Goal: Task Accomplishment & Management: Use online tool/utility

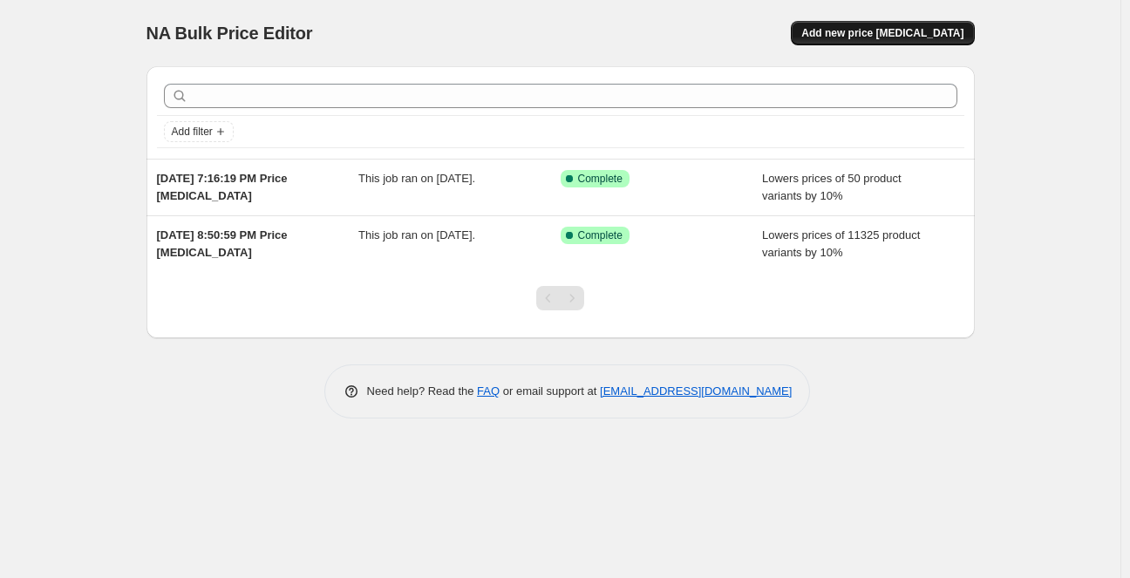
click at [891, 24] on button "Add new price [MEDICAL_DATA]" at bounding box center [882, 33] width 183 height 24
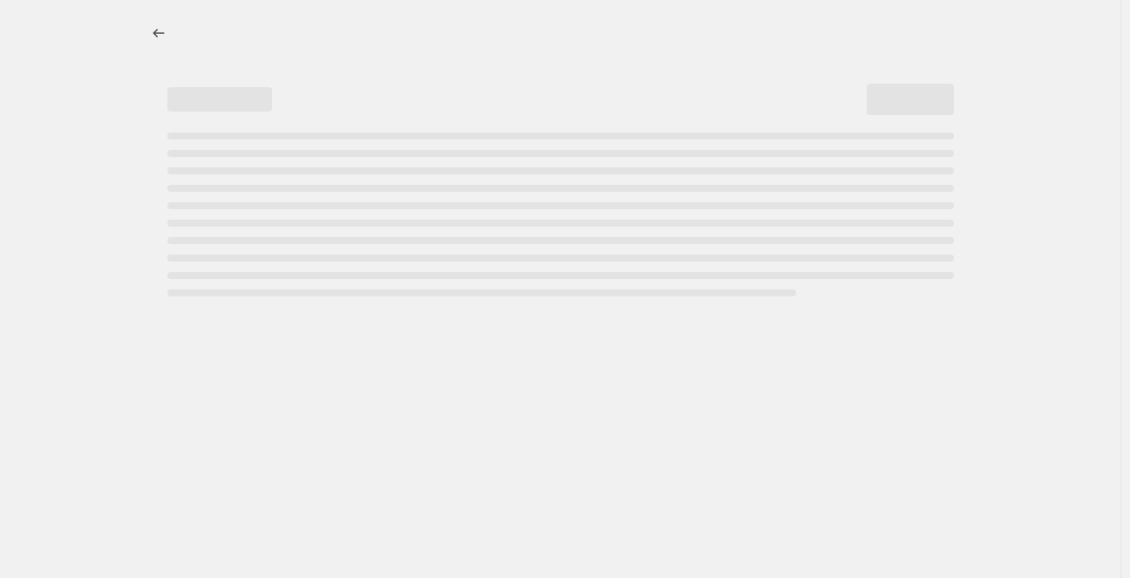
select select "percentage"
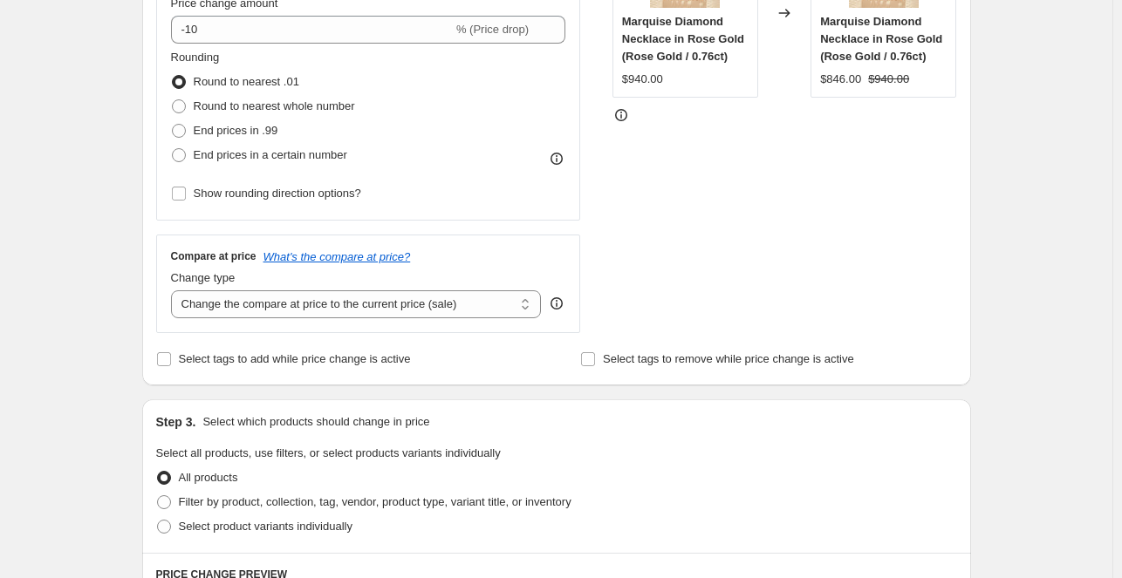
scroll to position [407, 0]
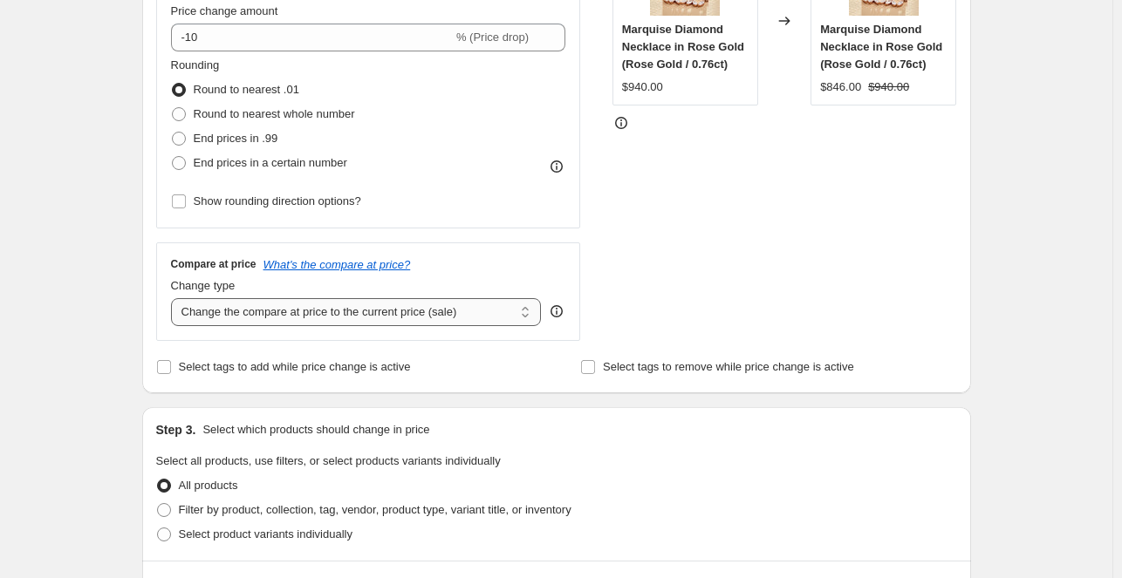
click at [275, 312] on select "Change the compare at price to the current price (sale) Change the compare at p…" at bounding box center [356, 312] width 371 height 28
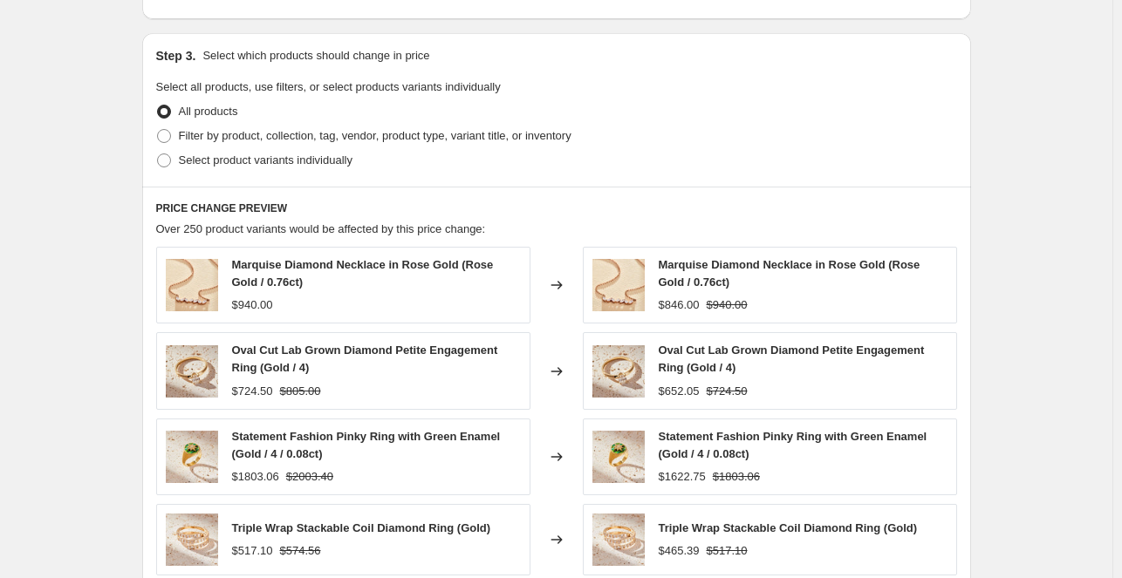
scroll to position [804, 0]
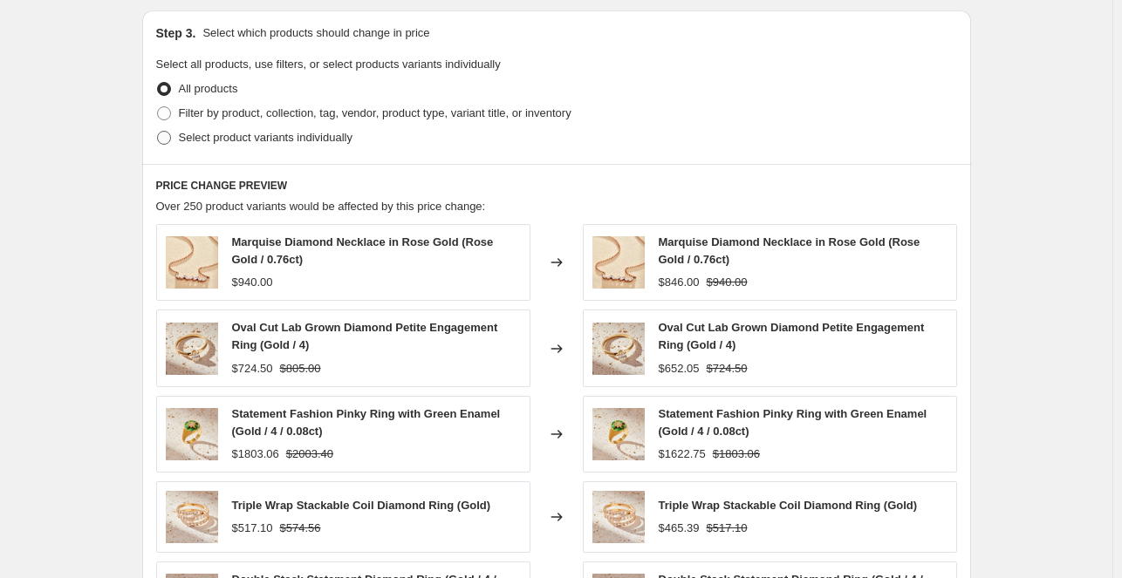
click at [217, 140] on span "Select product variants individually" at bounding box center [266, 137] width 174 height 13
click at [158, 132] on input "Select product variants individually" at bounding box center [157, 131] width 1 height 1
radio input "true"
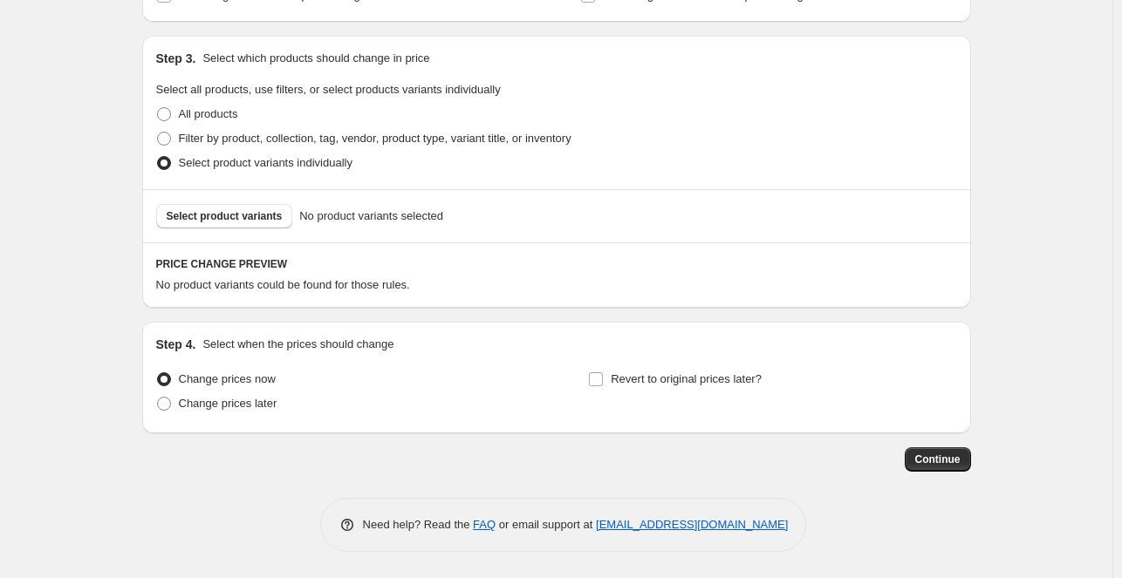
scroll to position [778, 0]
click at [212, 217] on span "Select product variants" at bounding box center [225, 217] width 116 height 14
click at [232, 217] on span "Select product variants" at bounding box center [225, 217] width 116 height 14
click at [222, 222] on span "Select product variants" at bounding box center [225, 217] width 116 height 14
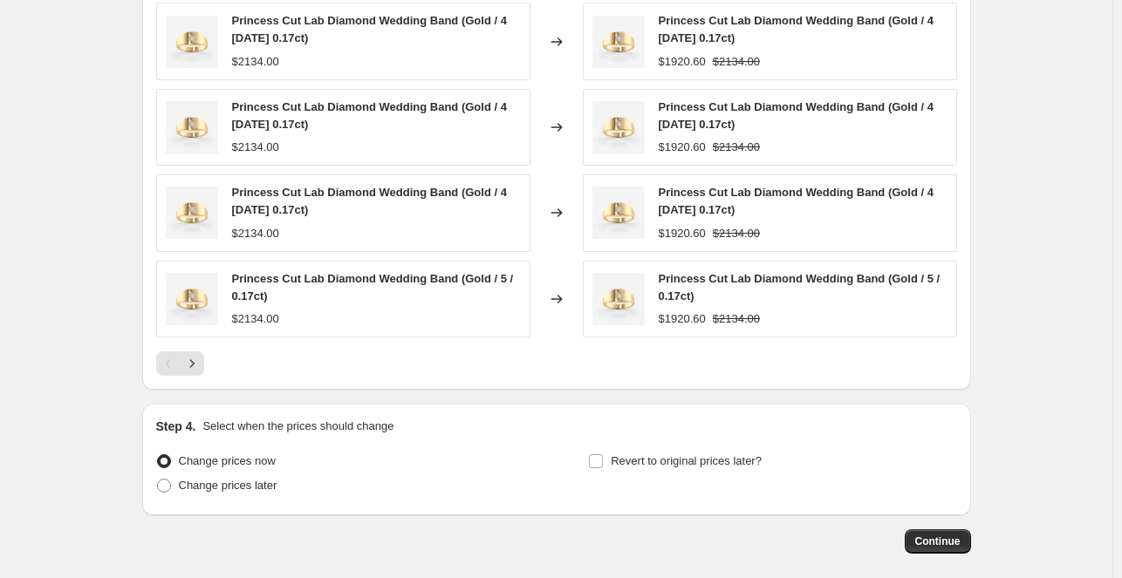
scroll to position [1245, 0]
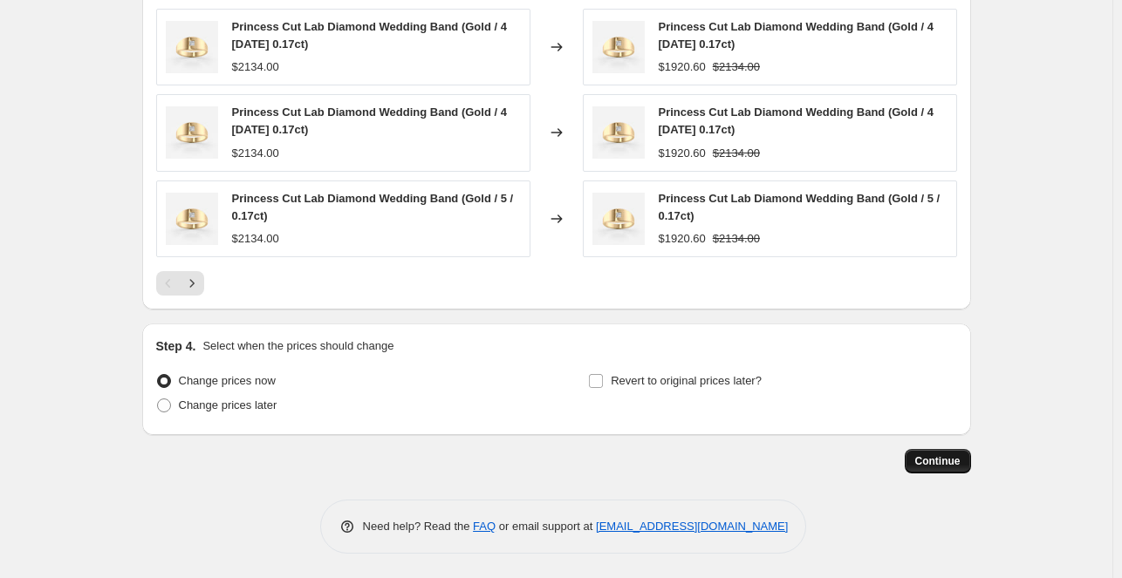
click at [946, 457] on span "Continue" at bounding box center [937, 461] width 45 height 14
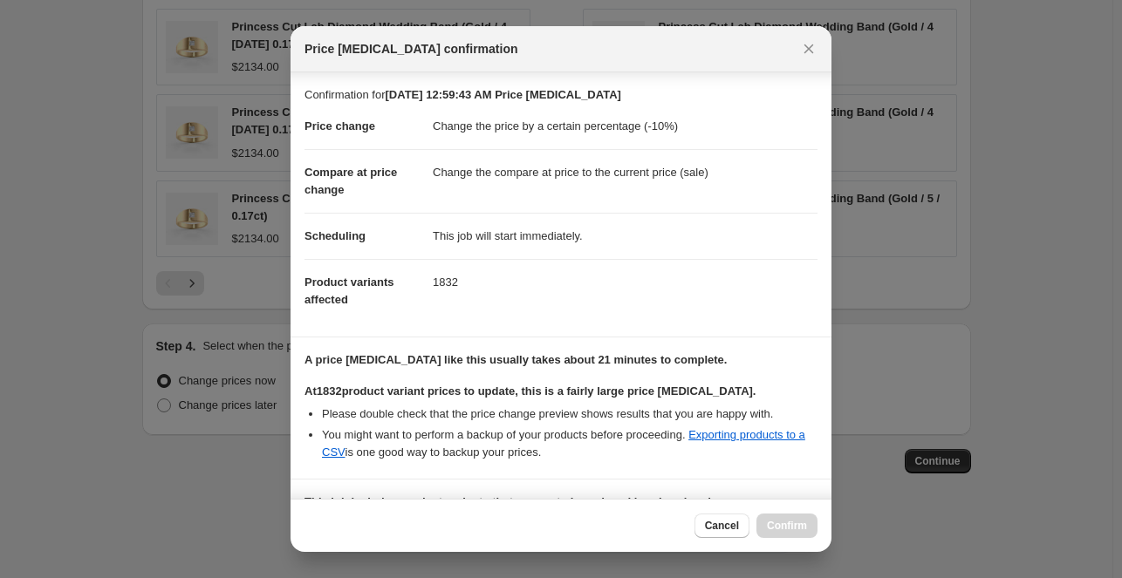
scroll to position [250, 0]
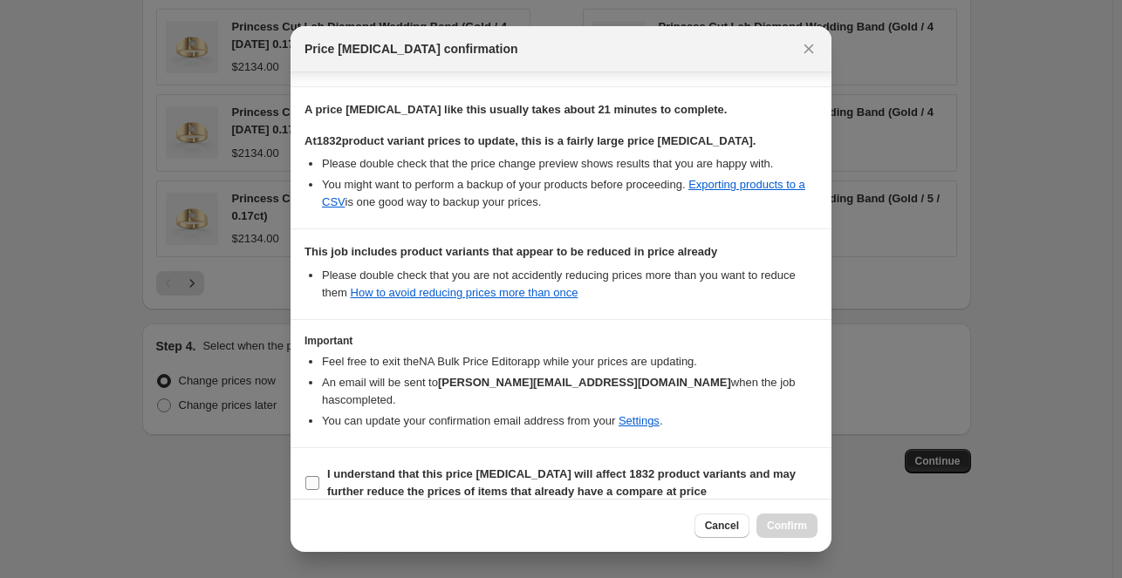
click at [420, 470] on b "I understand that this price change job will affect 1832 product variants and m…" at bounding box center [561, 482] width 468 height 31
click at [319, 476] on input "I understand that this price change job will affect 1832 product variants and m…" at bounding box center [312, 483] width 14 height 14
checkbox input "true"
click at [783, 515] on button "Confirm" at bounding box center [786, 526] width 61 height 24
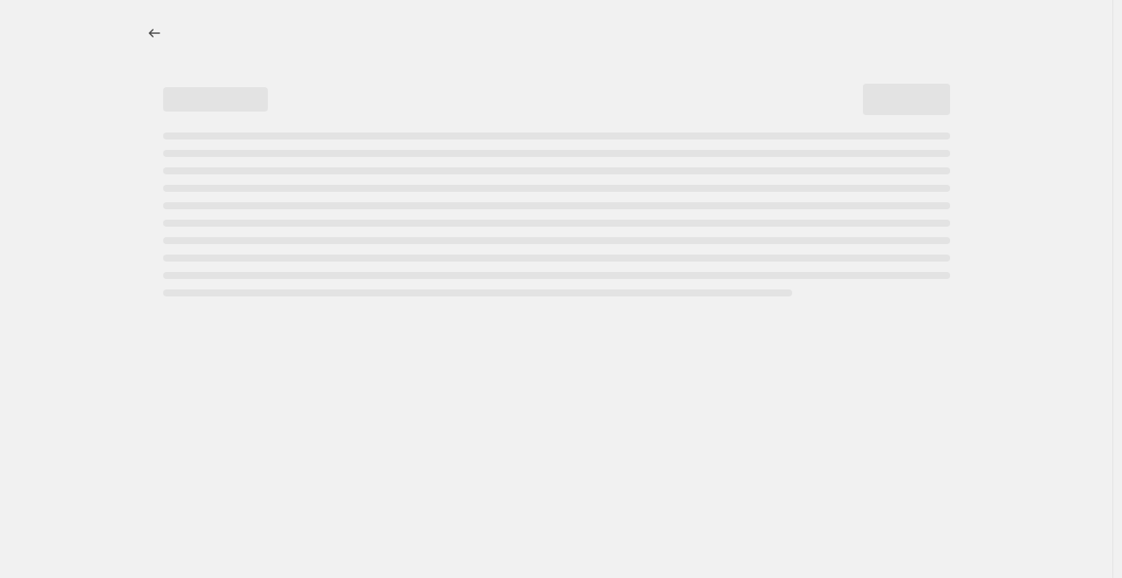
select select "percentage"
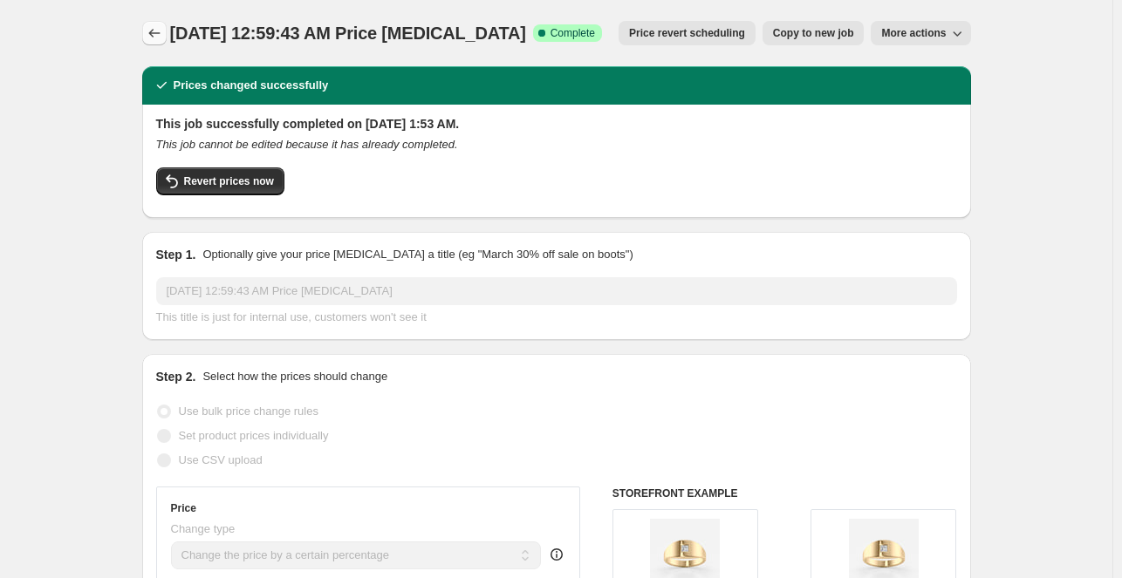
click at [153, 29] on icon "Price change jobs" at bounding box center [154, 32] width 17 height 17
